Goal: Information Seeking & Learning: Find specific fact

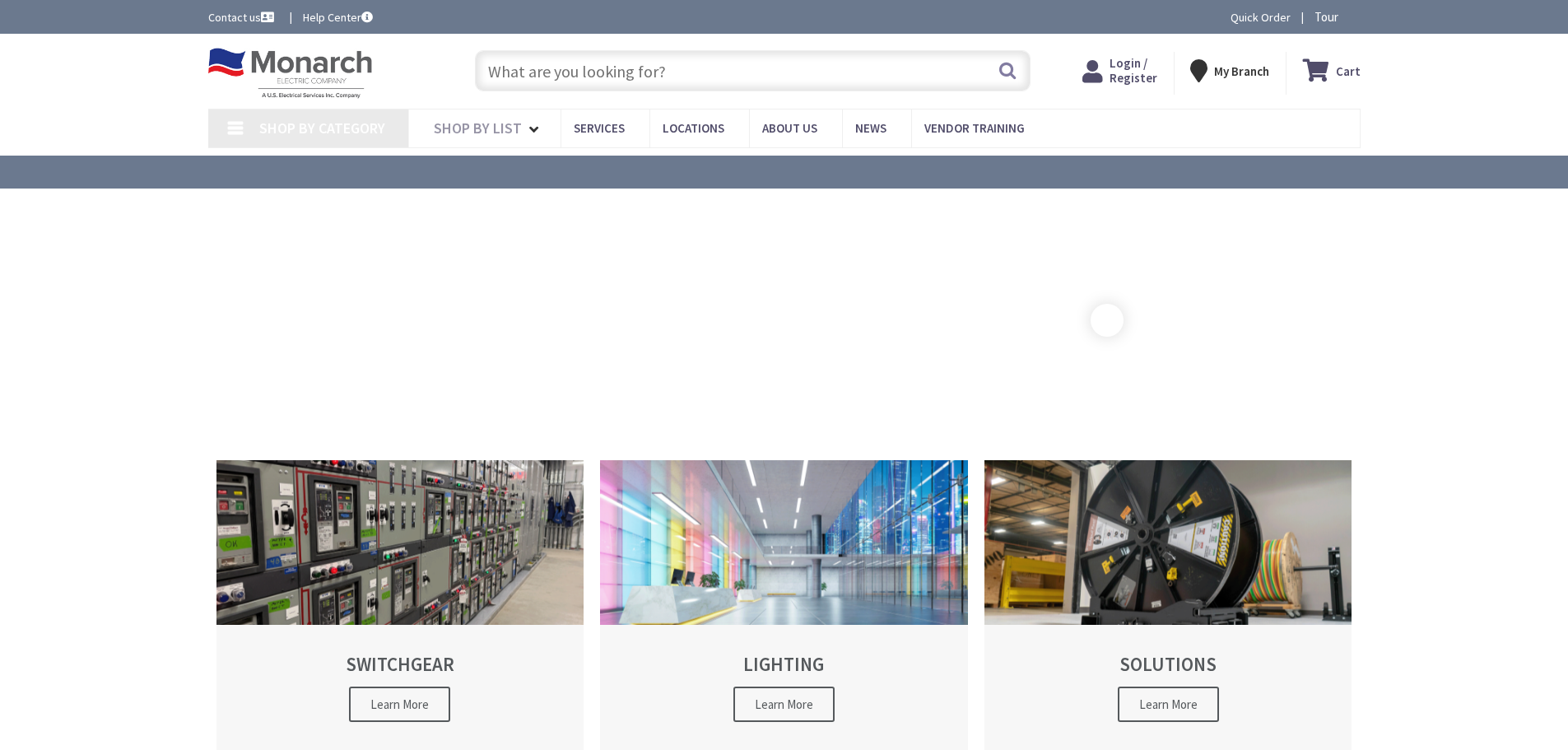
click at [646, 80] on input "text" at bounding box center [753, 71] width 556 height 42
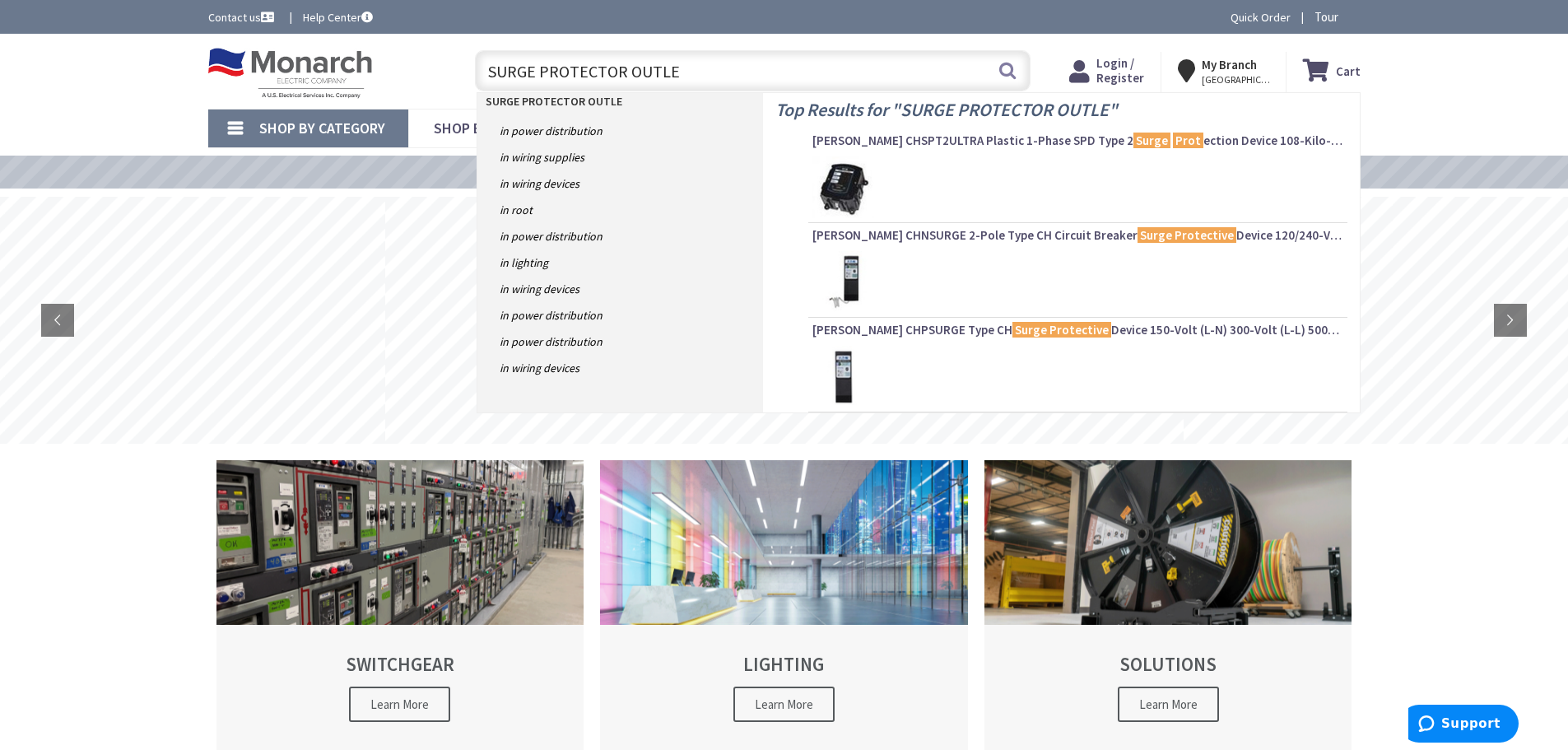
type input "SURGE PROTECTOR OUTLET"
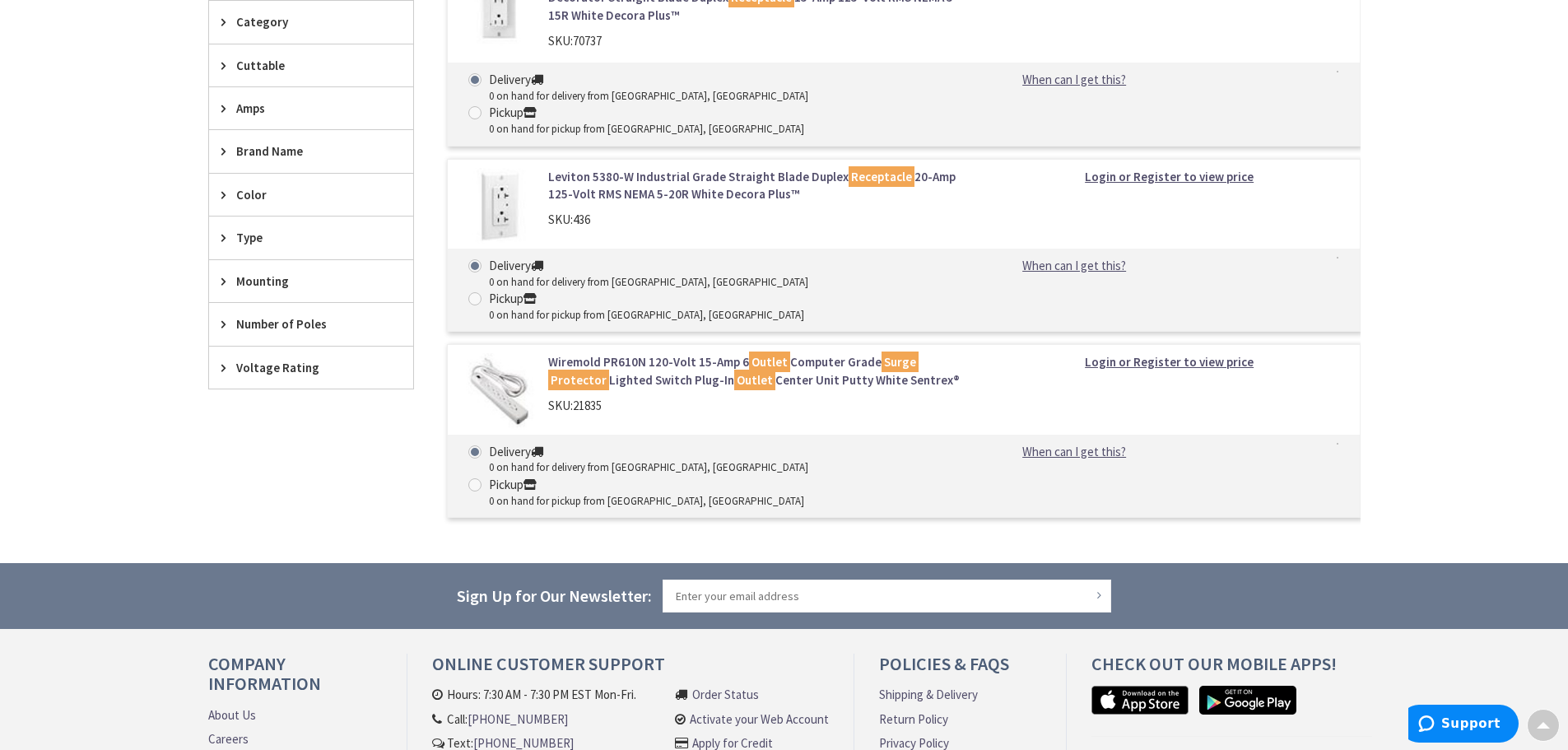
scroll to position [304, 0]
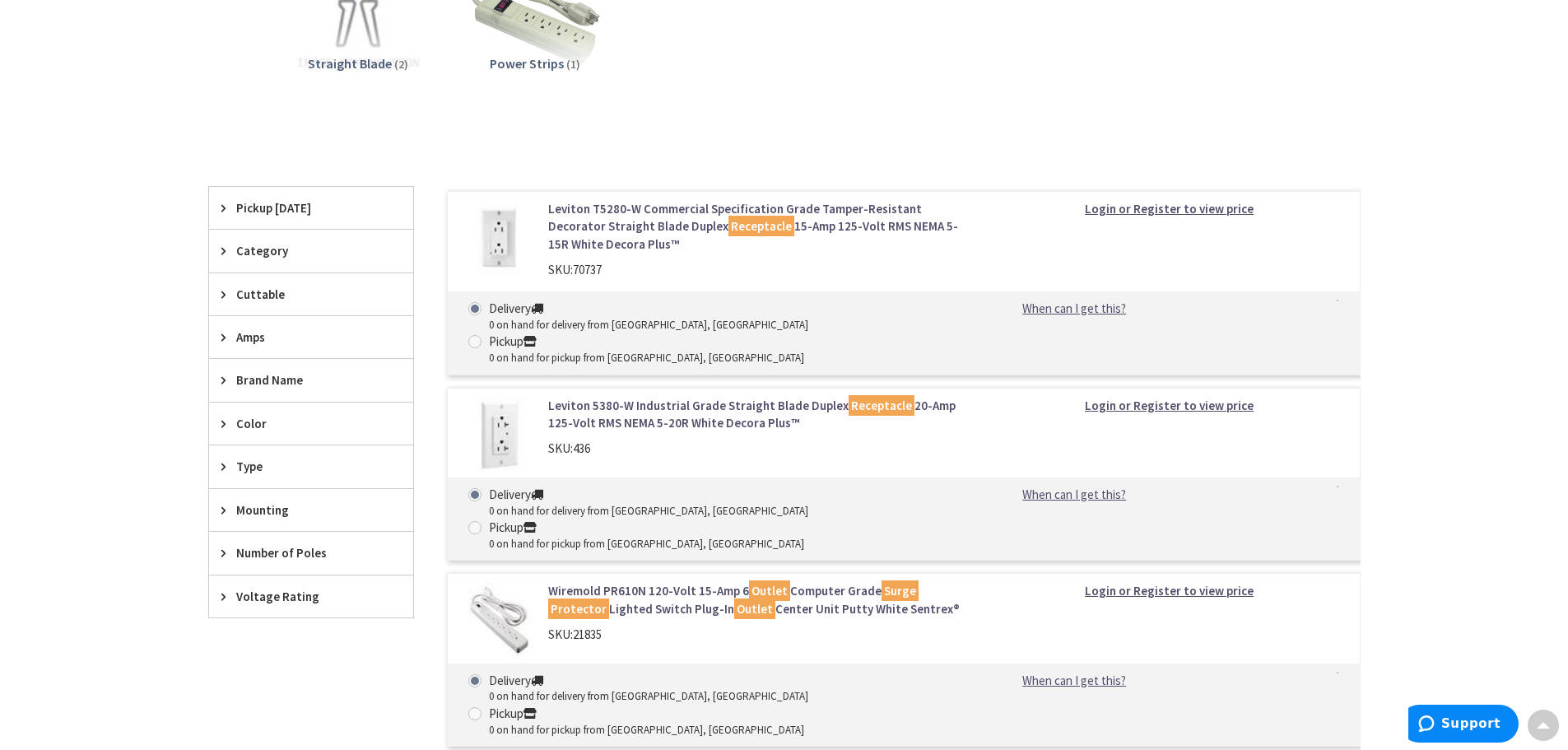
click at [1521, 373] on div "Skip to Content Toggle Nav Search Cart My Cart Close" at bounding box center [784, 450] width 1568 height 1441
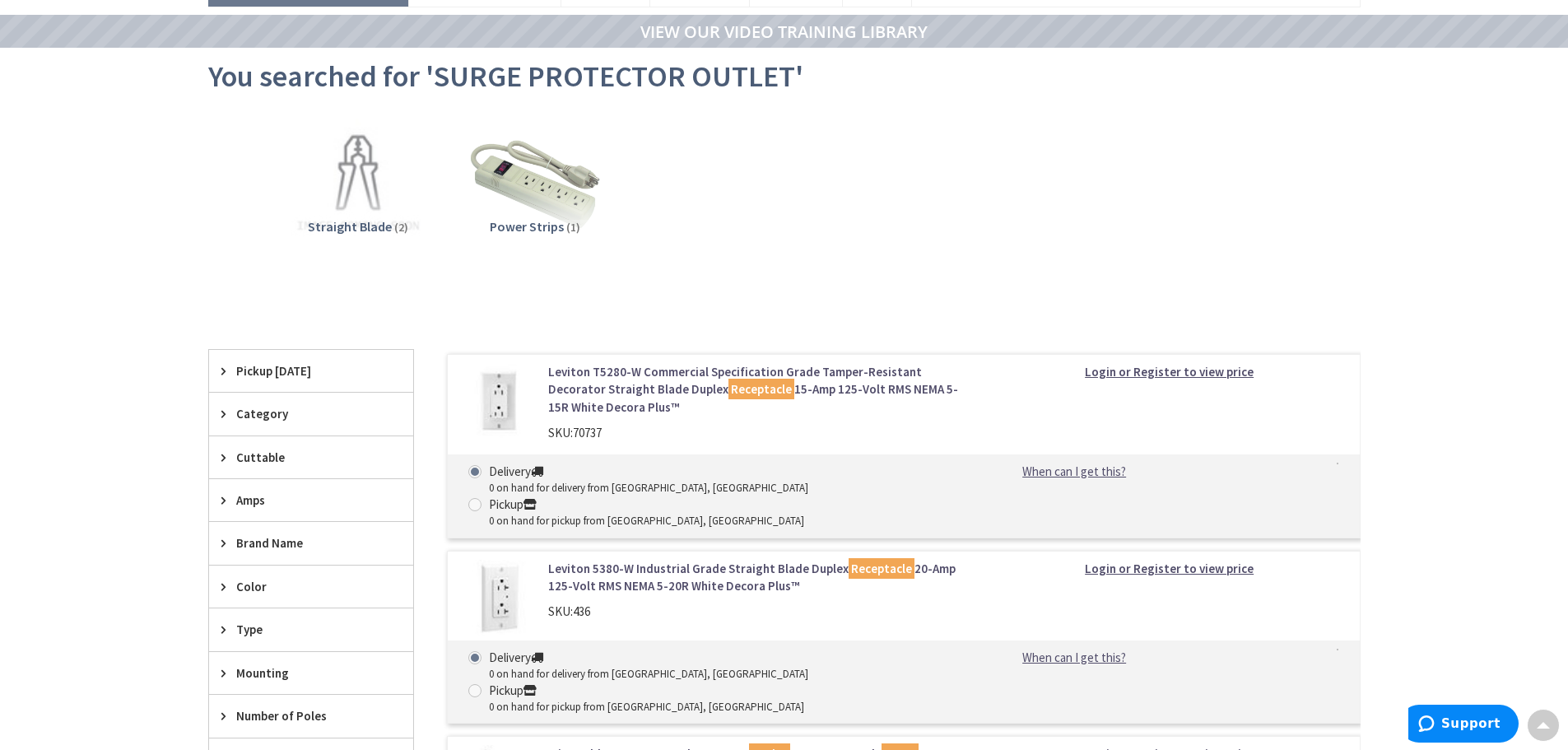
scroll to position [0, 0]
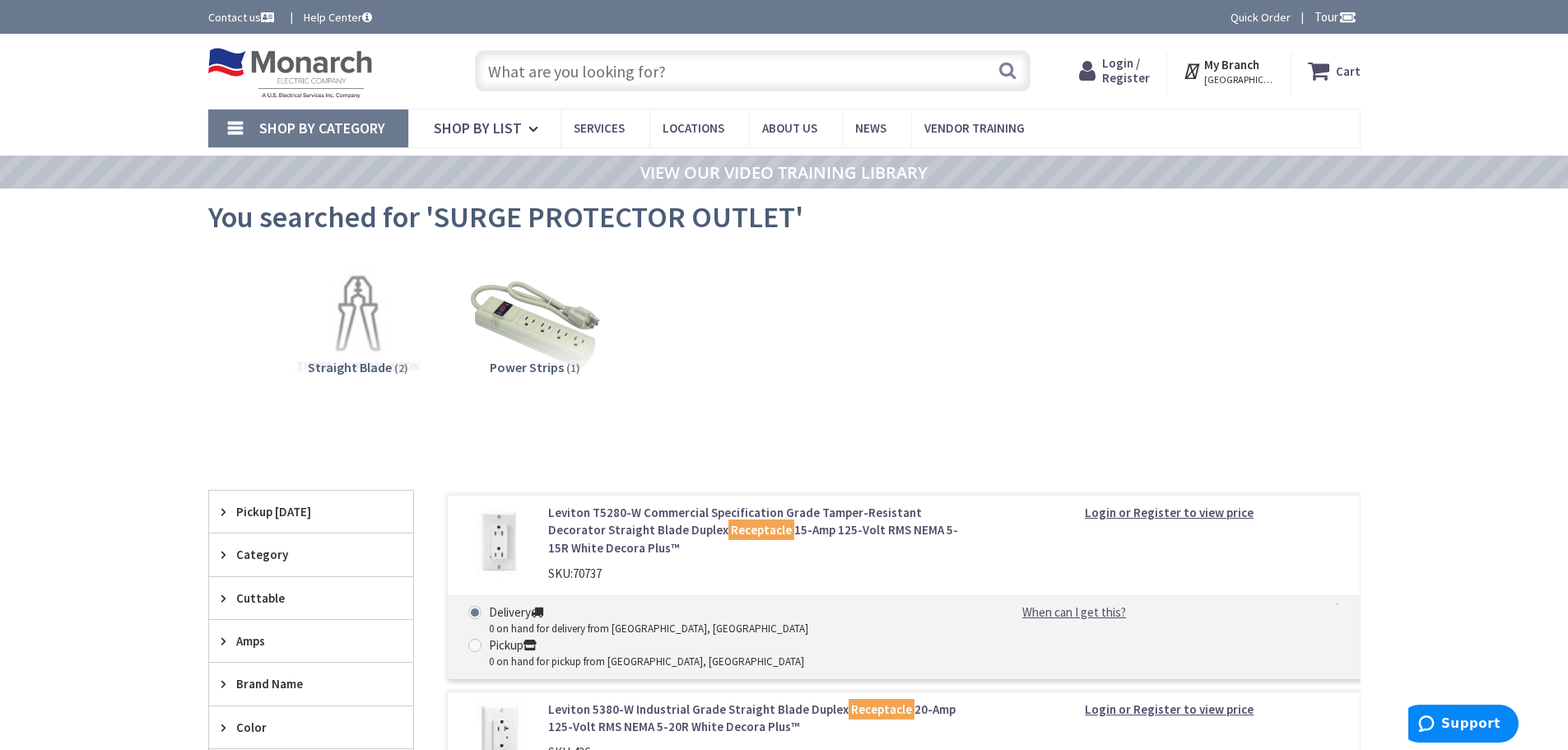
click at [668, 67] on input "text" at bounding box center [753, 71] width 556 height 42
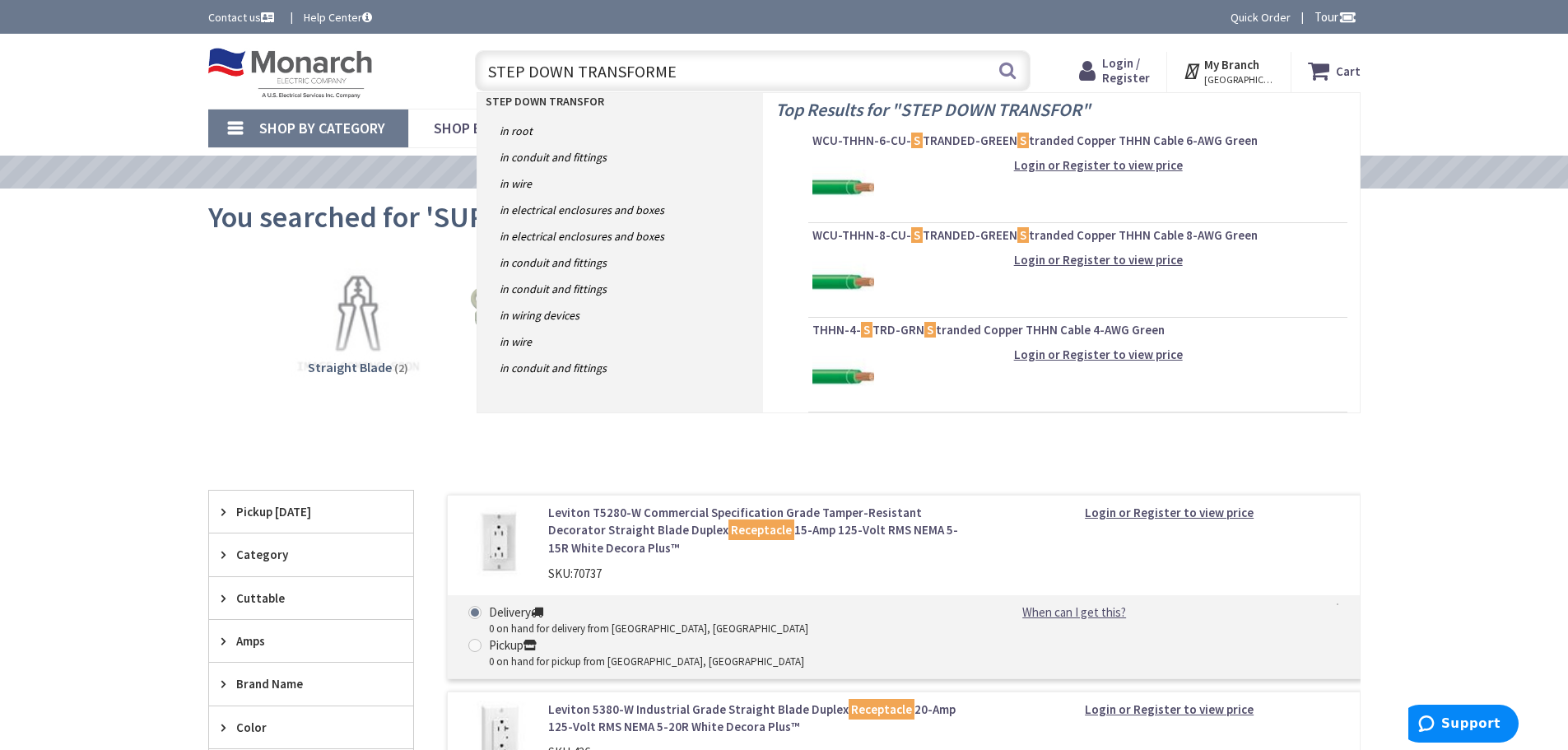
type input "STEP DOWN TRANSFORMER"
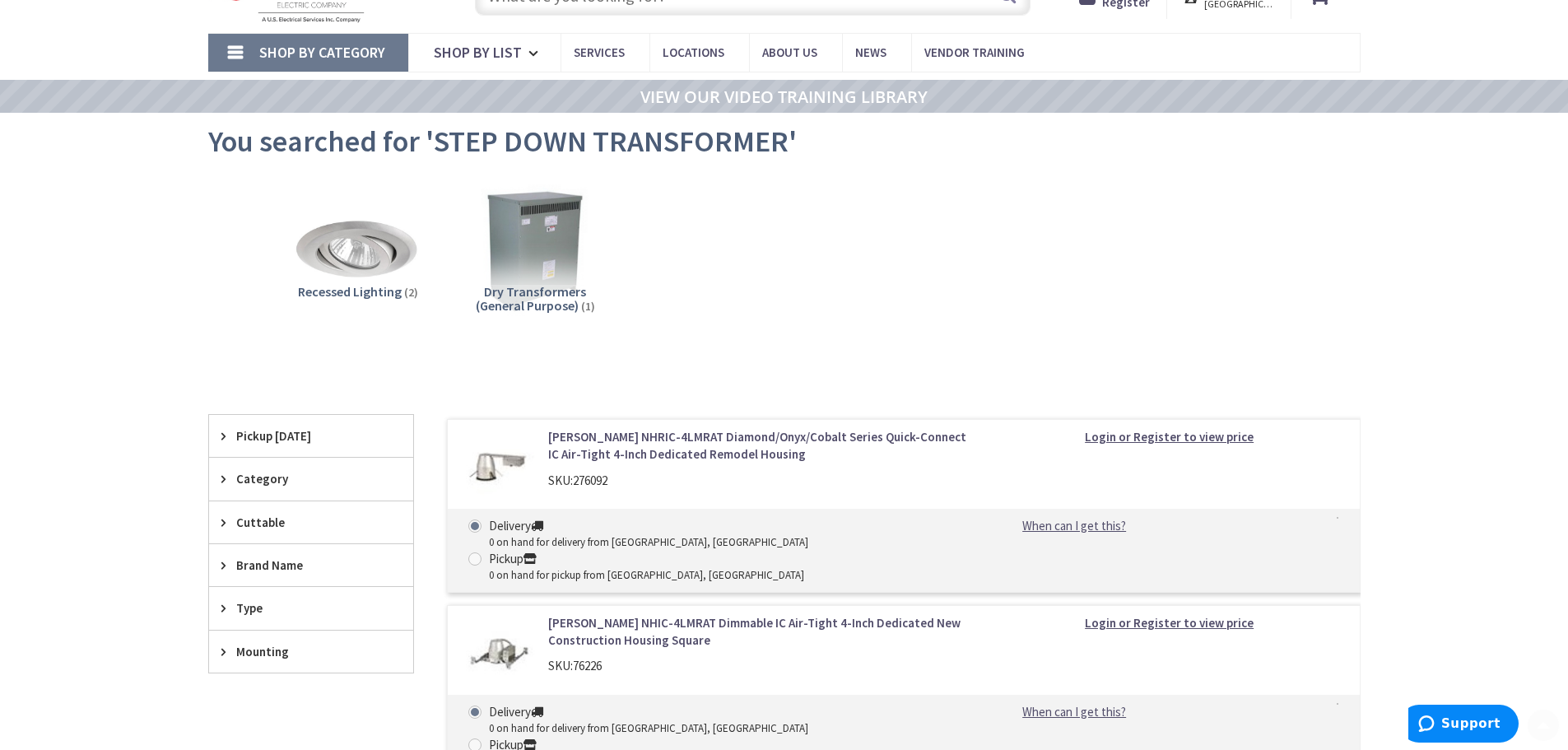
scroll to position [165, 0]
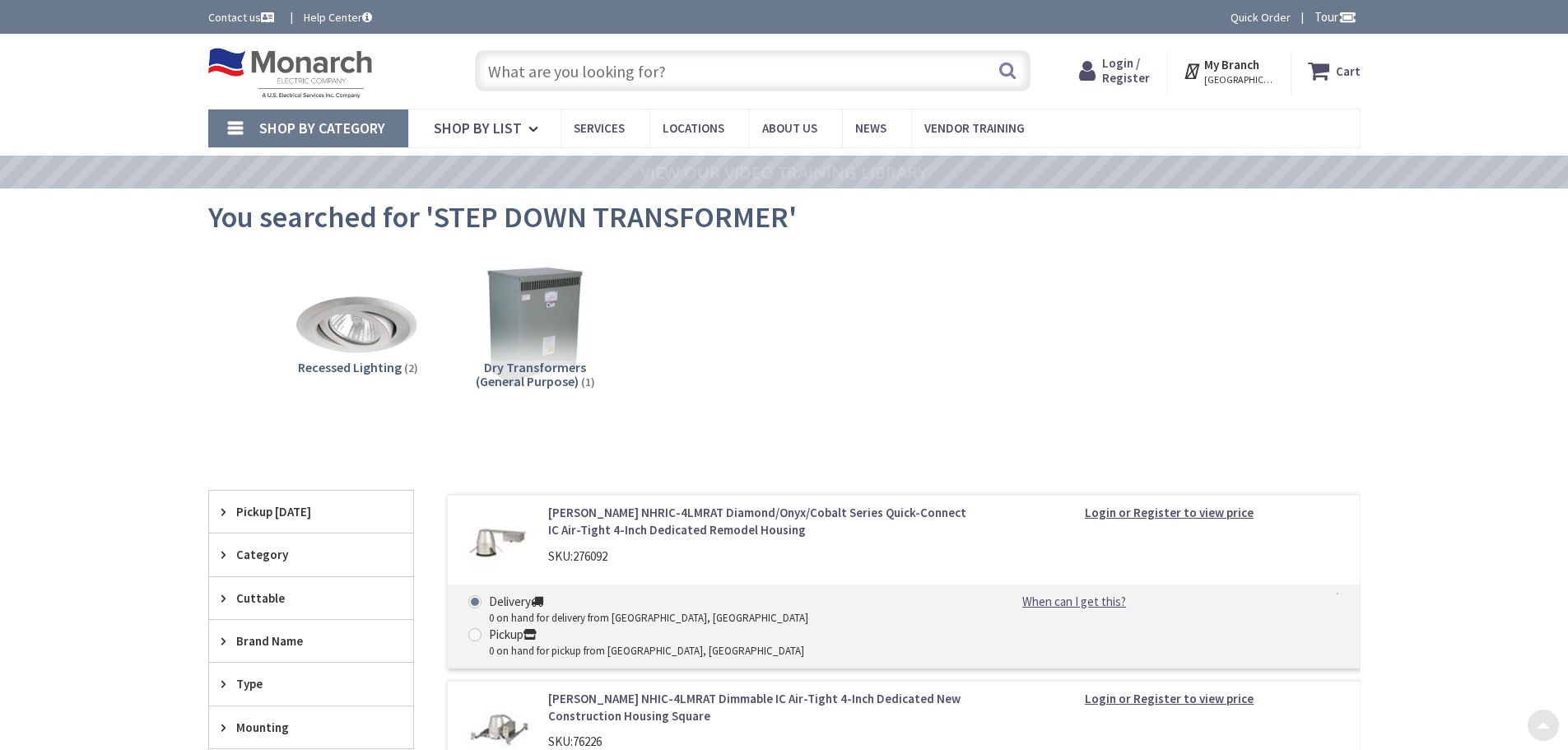
click at [614, 63] on input "text" at bounding box center [753, 71] width 556 height 42
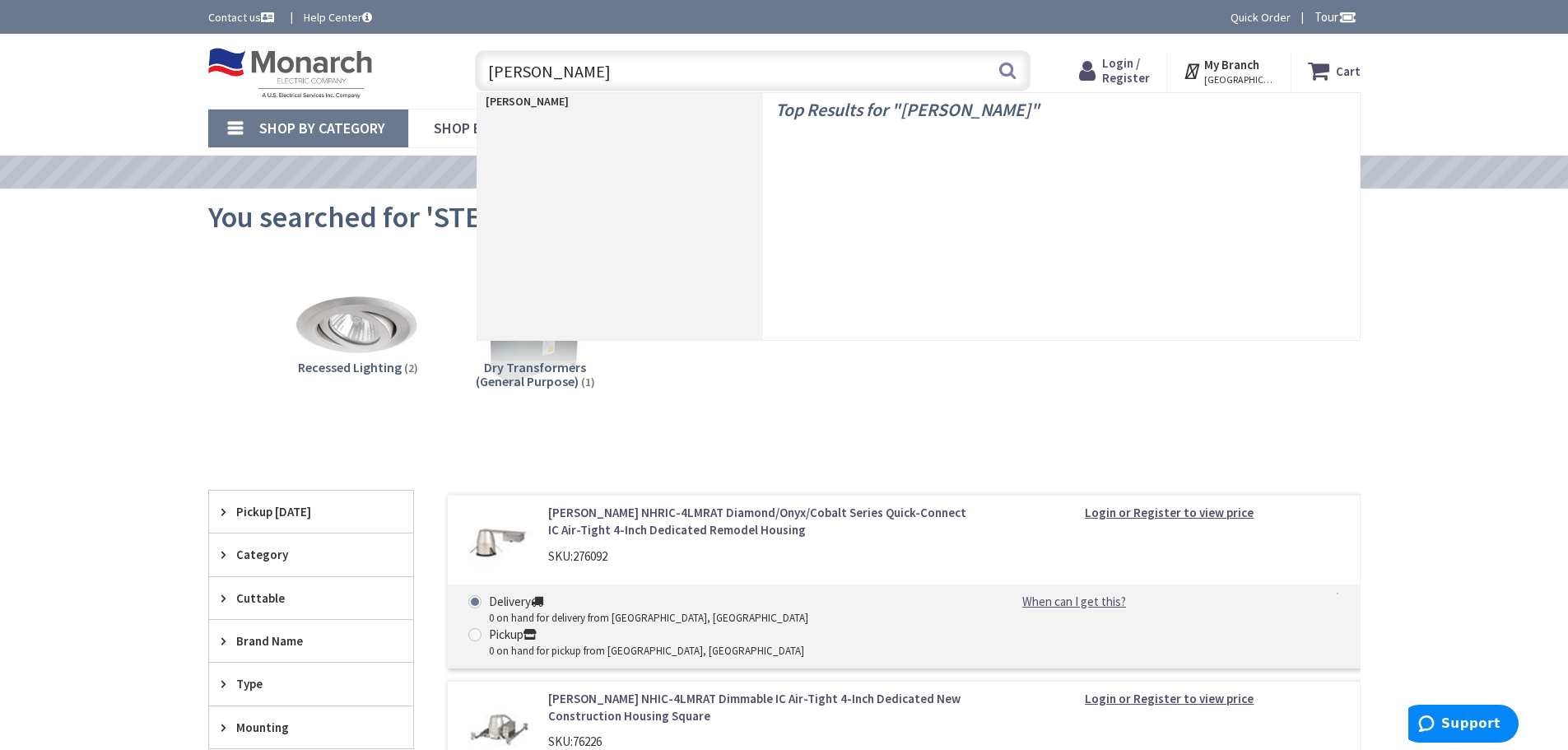
type input "BUCK BOOST"
